Goal: Task Accomplishment & Management: Complete application form

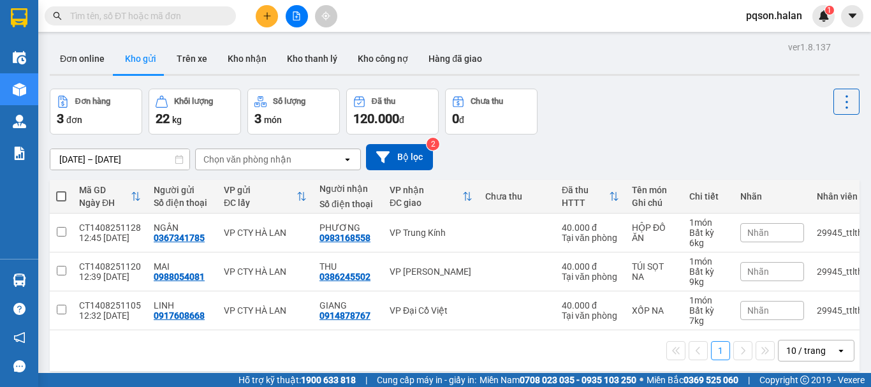
click at [160, 16] on input "text" at bounding box center [145, 16] width 151 height 14
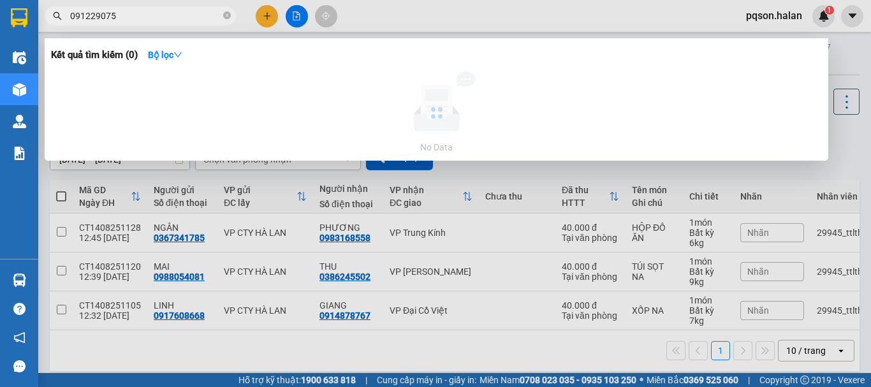
type input "0912290759"
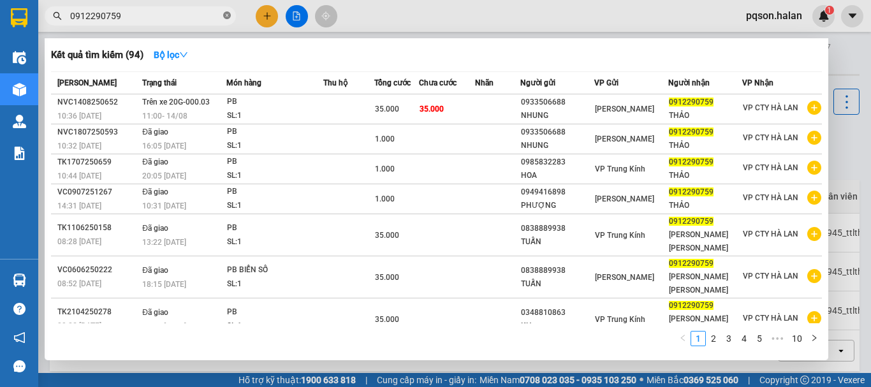
click at [230, 14] on icon "close-circle" at bounding box center [227, 15] width 8 height 8
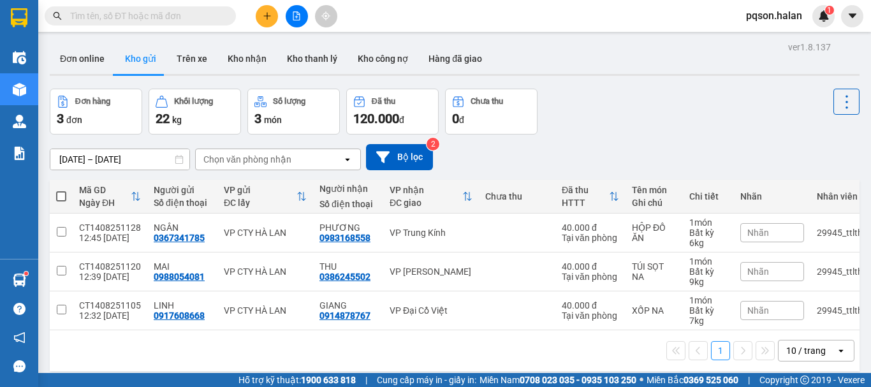
click at [112, 19] on input "text" at bounding box center [145, 16] width 151 height 14
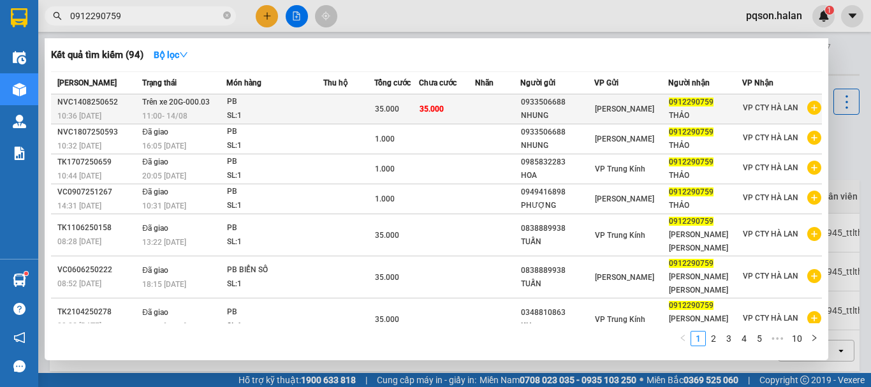
type input "0912290759"
click at [186, 104] on span "Trên xe 20G-000.03" at bounding box center [176, 102] width 68 height 9
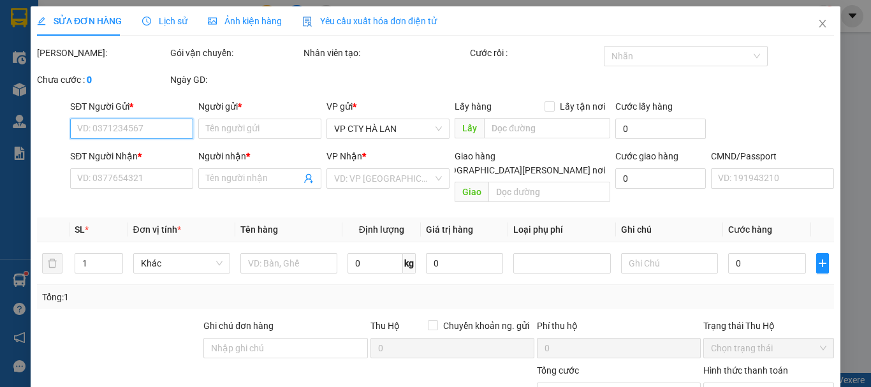
type input "0933506688"
type input "NHUNG"
type input "0912290759"
type input "THẢO"
type input "35.000"
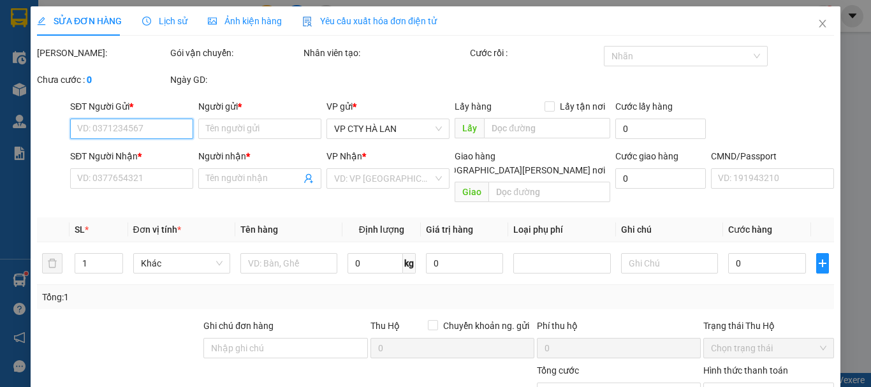
type input "35.000"
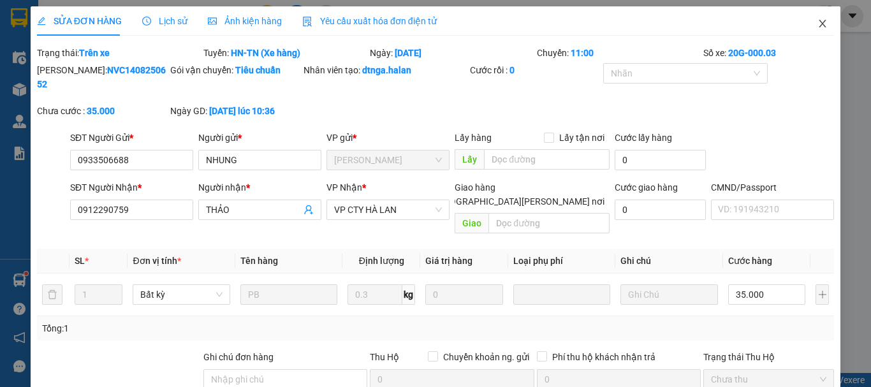
click at [818, 22] on icon "close" at bounding box center [823, 23] width 10 height 10
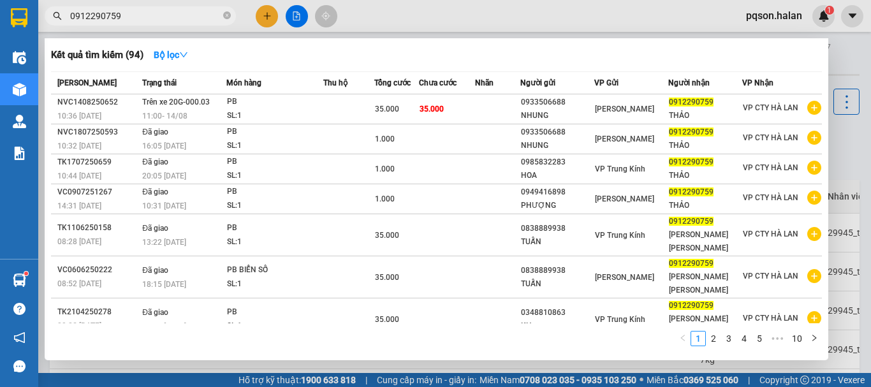
click at [174, 15] on input "0912290759" at bounding box center [145, 16] width 151 height 14
click at [409, 17] on div at bounding box center [435, 193] width 871 height 387
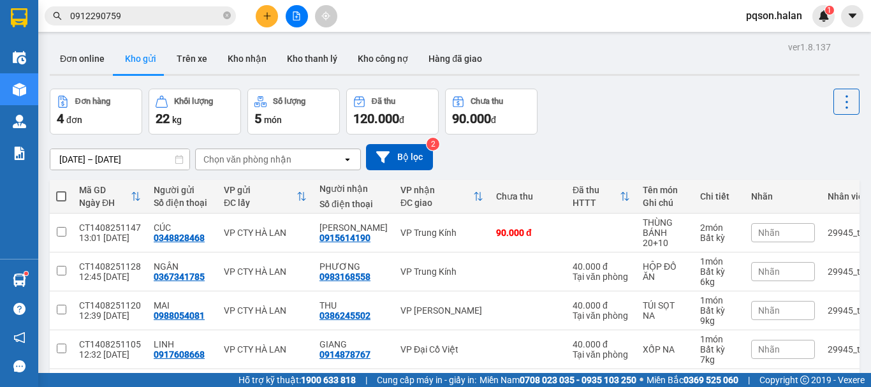
click at [145, 18] on input "0912290759" at bounding box center [145, 16] width 151 height 14
